Goal: Information Seeking & Learning: Check status

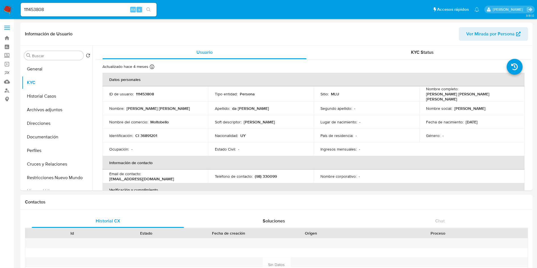
select select "10"
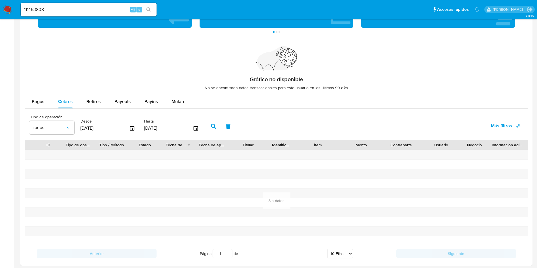
scroll to position [85, 0]
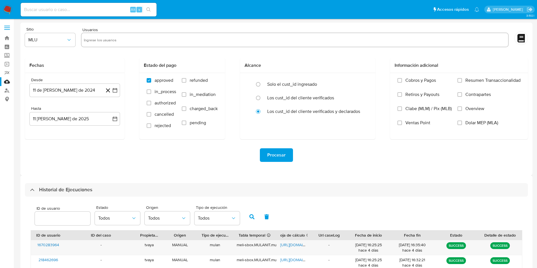
select select "10"
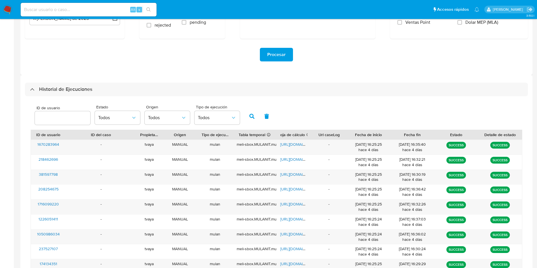
drag, startPoint x: 411, startPoint y: 77, endPoint x: 403, endPoint y: 97, distance: 21.8
click at [411, 77] on div "Historial de Ejecuciones ID de usuario Estado Todos Origen Todos Tipo de ejecuc…" at bounding box center [276, 196] width 512 height 243
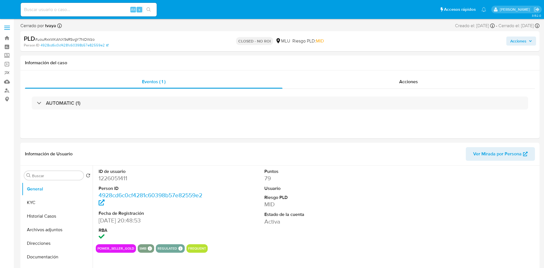
select select "10"
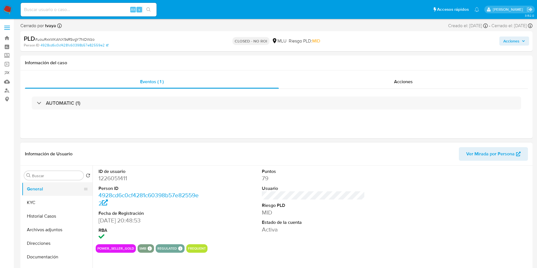
click at [34, 191] on button "General" at bounding box center [55, 189] width 66 height 14
click at [252, 225] on div "ID de usuario 1226051411 Person ID 4928cd6c0cf4281c60398b57e82559e2 Fecha de Re…" at bounding box center [314, 205] width 436 height 79
click at [417, 214] on div "ID de usuario 1226051411 Person ID 4928cd6c0cf4281c60398b57e82559e2 Fecha de Re…" at bounding box center [314, 205] width 436 height 79
click at [374, 199] on div "ID de usuario 1226051411 Person ID 4928cd6c0cf4281c60398b57e82559e2 Fecha de Re…" at bounding box center [314, 205] width 436 height 79
